Goal: Information Seeking & Learning: Learn about a topic

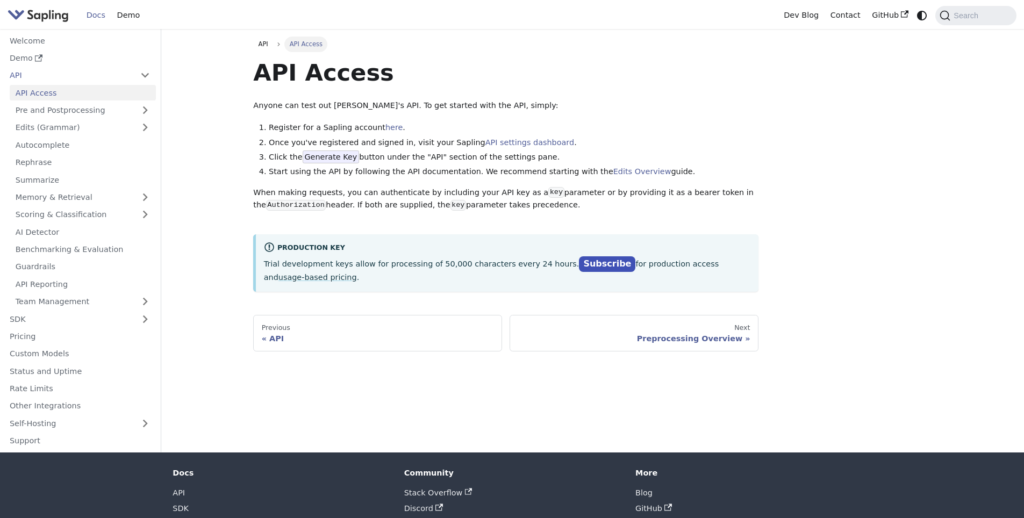
click at [598, 91] on div "API Access Anyone can test out [PERSON_NAME]'s API. To get started with the API…" at bounding box center [505, 175] width 505 height 234
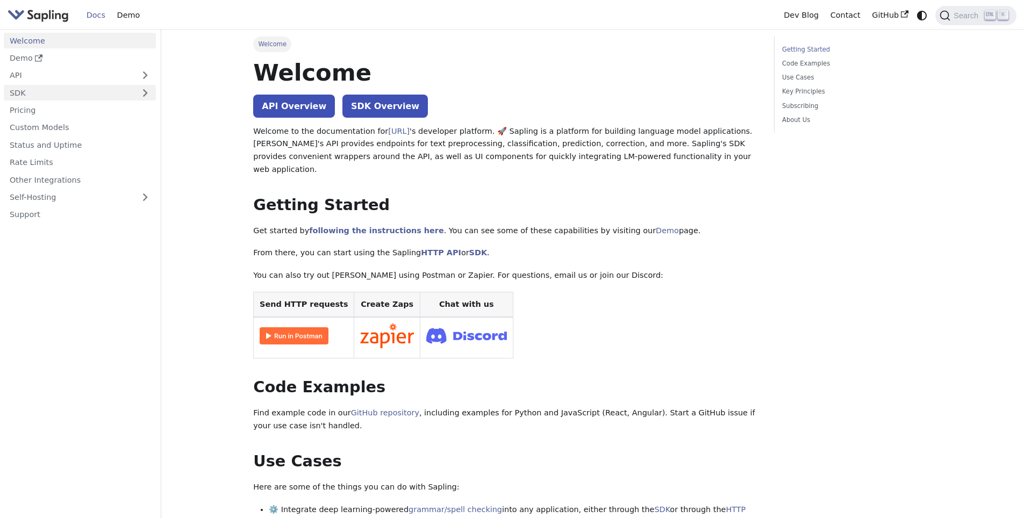
click at [62, 93] on link "SDK" at bounding box center [69, 93] width 131 height 16
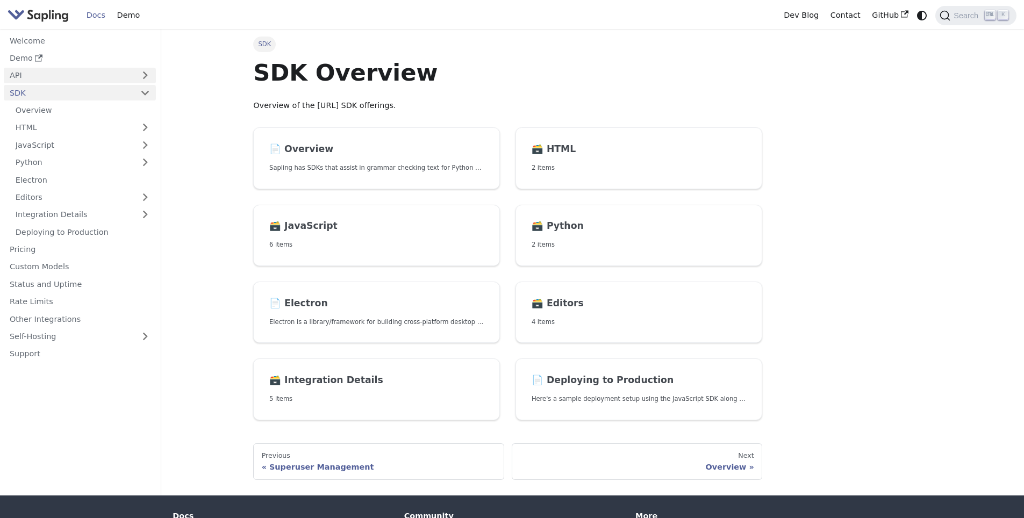
click at [60, 70] on link "API" at bounding box center [69, 76] width 131 height 16
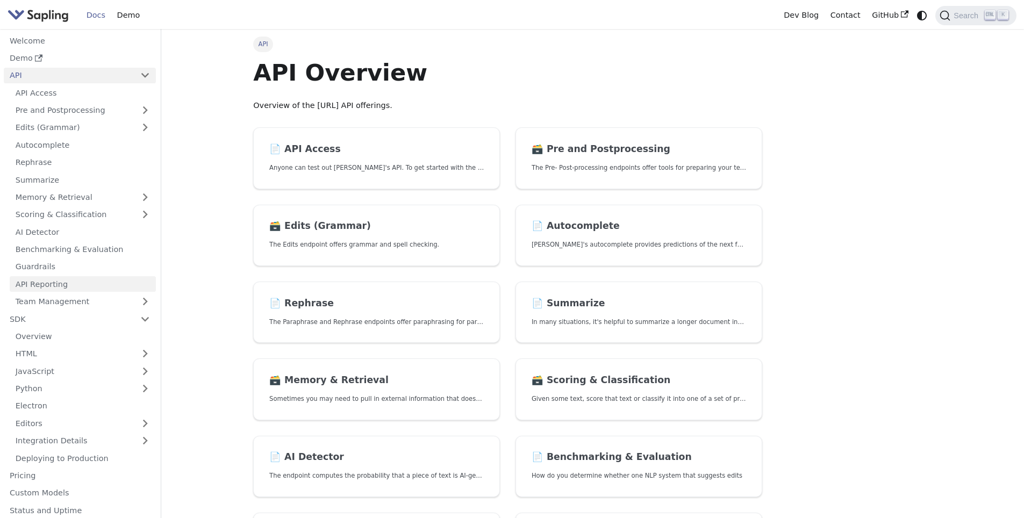
click at [50, 289] on link "API Reporting" at bounding box center [83, 284] width 146 height 16
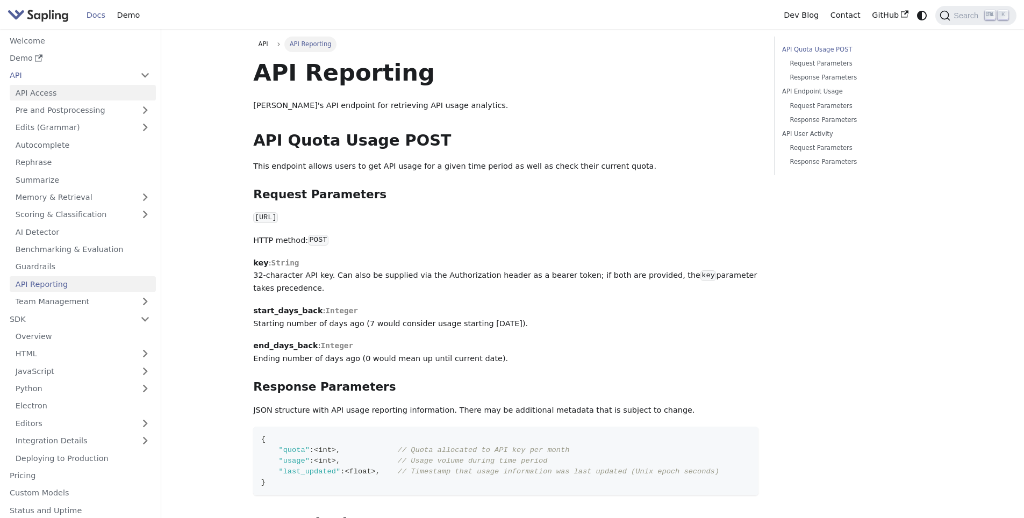
click at [54, 90] on link "API Access" at bounding box center [83, 93] width 146 height 16
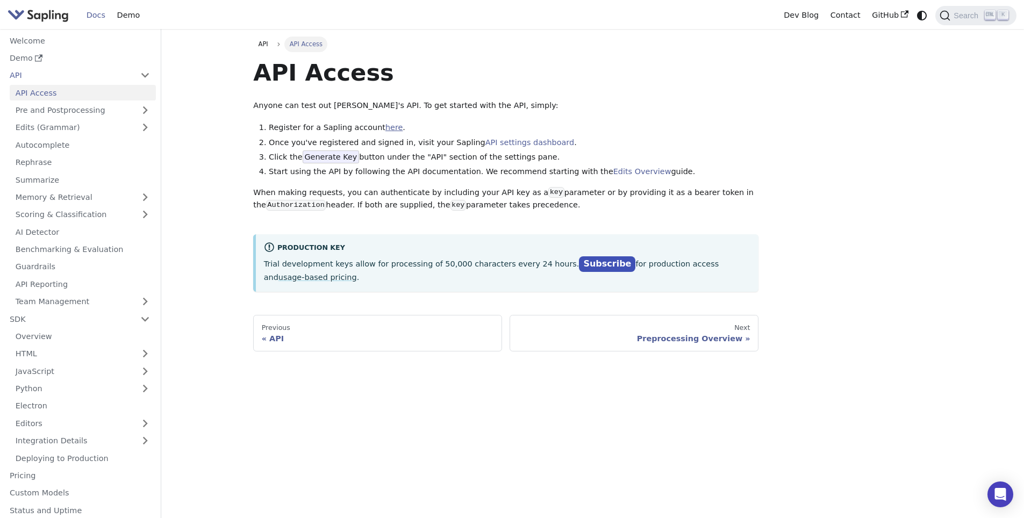
click at [385, 127] on link "here" at bounding box center [393, 127] width 17 height 9
click at [385, 129] on link "here" at bounding box center [393, 127] width 17 height 9
